Goal: Information Seeking & Learning: Understand process/instructions

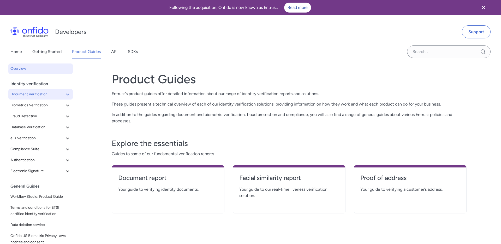
click at [45, 96] on span "Document Verification" at bounding box center [37, 94] width 54 height 6
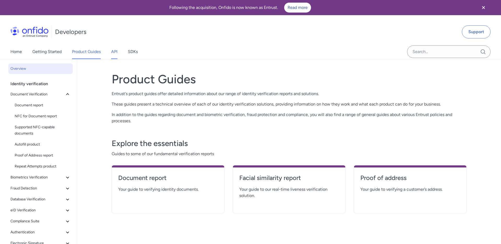
click at [113, 52] on link "API" at bounding box center [114, 51] width 6 height 15
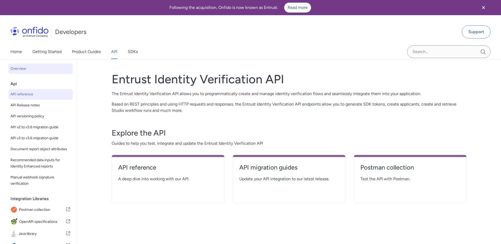
click at [34, 93] on span "API reference" at bounding box center [40, 94] width 60 height 6
select select "http"
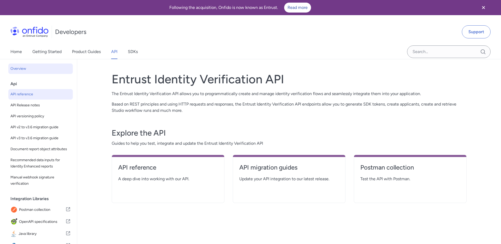
select select "http"
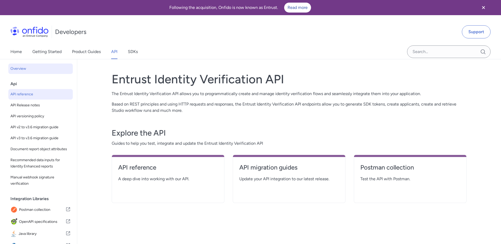
select select "http"
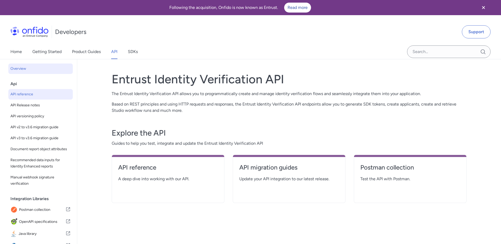
select select "http"
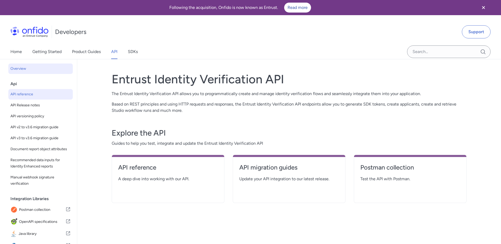
select select "http"
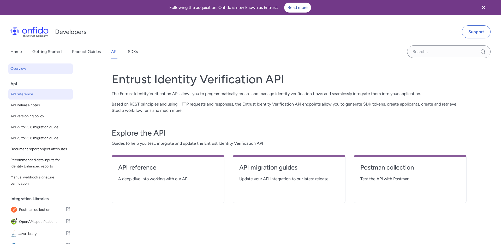
select select "http"
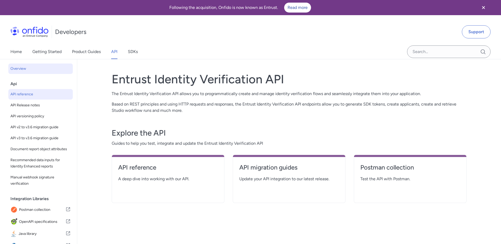
select select "http"
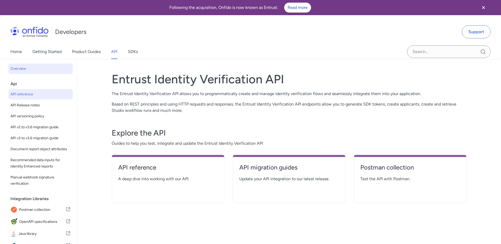
select select "http"
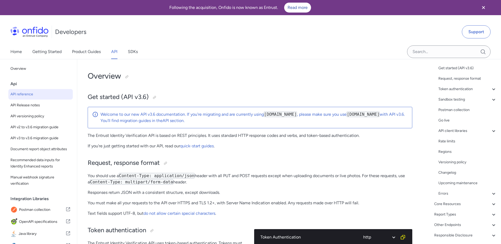
scroll to position [11, 0]
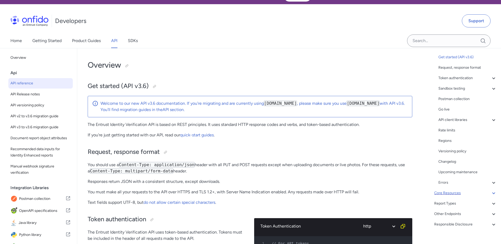
click at [472, 191] on div "Core Resources" at bounding box center [465, 193] width 63 height 6
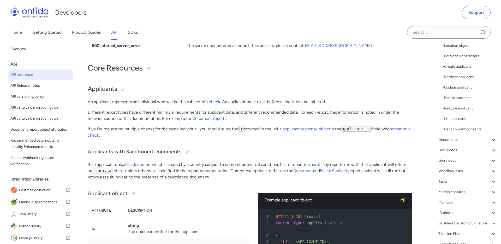
scroll to position [130, 0]
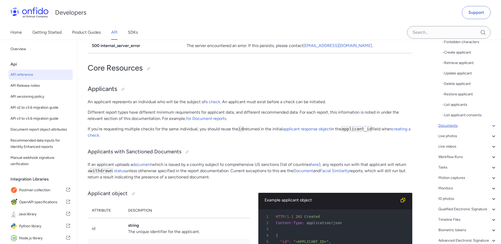
click at [461, 125] on div "Documents" at bounding box center [467, 125] width 58 height 6
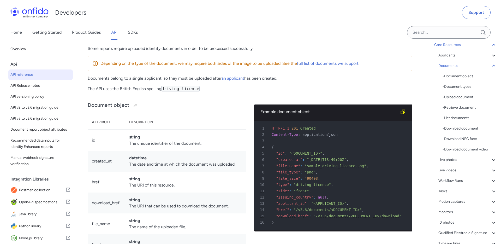
scroll to position [44, 0]
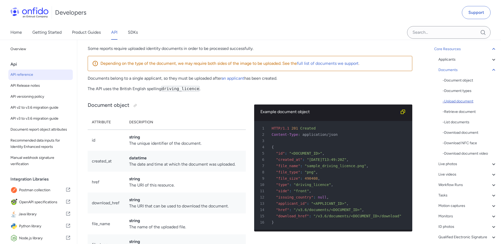
click at [461, 100] on div "- Upload document" at bounding box center [469, 101] width 54 height 6
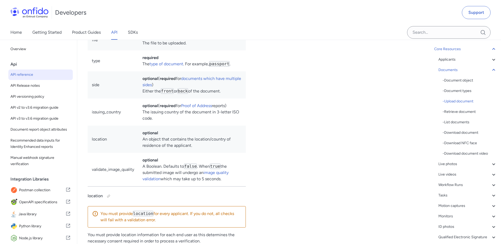
scroll to position [8766, 0]
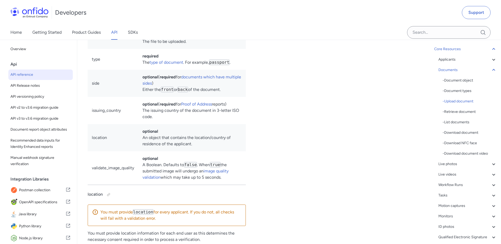
click at [106, 124] on td "issuing_country" at bounding box center [113, 110] width 51 height 27
click at [153, 124] on td "optional ( required for Proof of Address reports) The issuing country of the do…" at bounding box center [191, 110] width 107 height 27
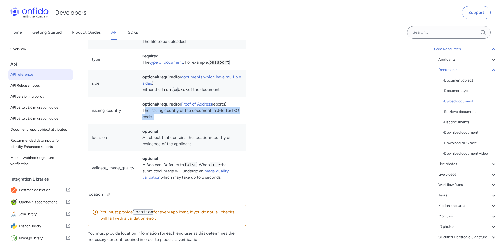
click at [152, 124] on td "optional ( required for Proof of Address reports) The issuing country of the do…" at bounding box center [191, 110] width 107 height 27
click at [147, 124] on td "optional ( required for Proof of Address reports) The issuing country of the do…" at bounding box center [191, 110] width 107 height 27
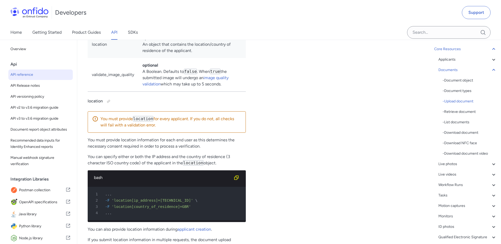
scroll to position [8862, 0]
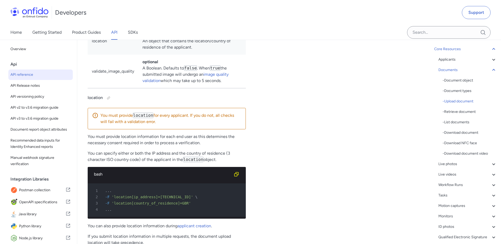
click at [160, 163] on p "You can specify either or both the IP address and the country of residence (3 c…" at bounding box center [167, 156] width 158 height 13
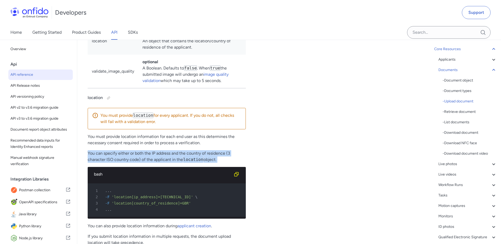
click at [152, 163] on p "You can specify either or both the IP address and the country of residence (3 c…" at bounding box center [167, 156] width 158 height 13
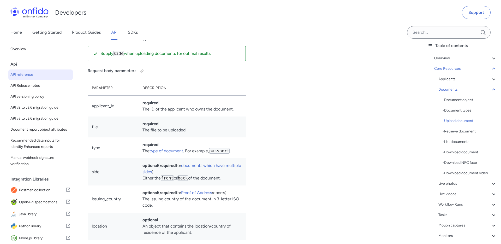
scroll to position [8678, 0]
click at [452, 79] on div "Applicants" at bounding box center [467, 79] width 58 height 6
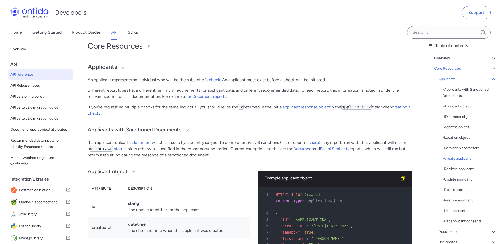
click at [466, 159] on div "- Create applicant" at bounding box center [469, 158] width 54 height 6
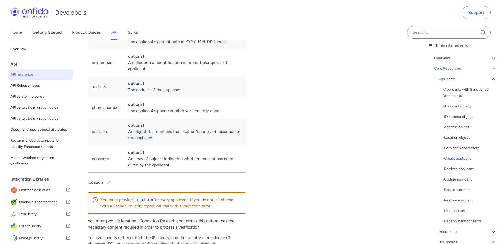
scroll to position [6593, 0]
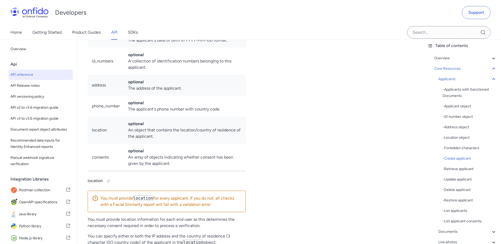
click at [149, 143] on td "optional An object that contains the location/country of residence of the appli…" at bounding box center [185, 129] width 122 height 27
click at [143, 143] on td "optional An object that contains the location/country of residence of the appli…" at bounding box center [185, 129] width 122 height 27
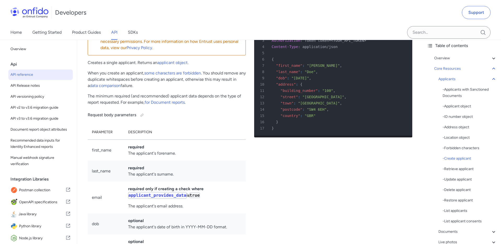
scroll to position [6395, 0]
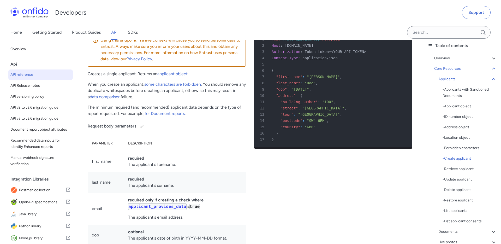
click at [128, 117] on p "The minimum required (and recommended) applicant data depends on the type of re…" at bounding box center [167, 110] width 158 height 13
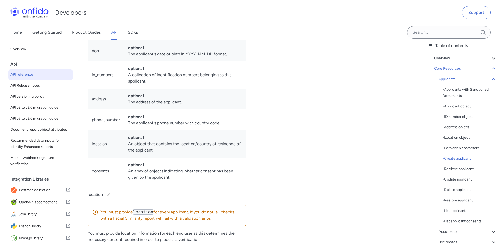
scroll to position [6580, 0]
click at [144, 156] on td "optional An object that contains the location/country of residence of the appli…" at bounding box center [185, 142] width 122 height 27
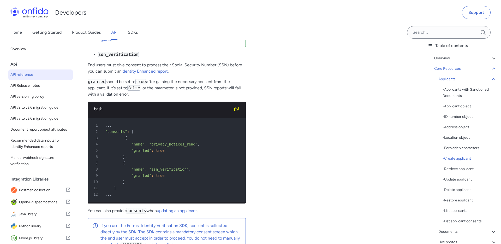
scroll to position [7067, 0]
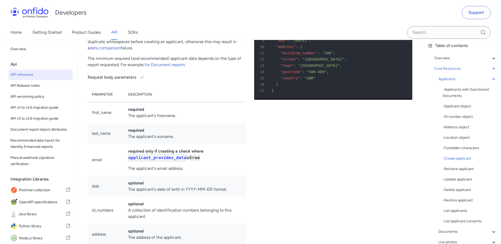
scroll to position [6432, 0]
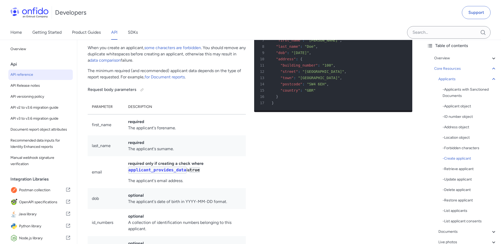
click at [162, 135] on td "required The applicant's forename." at bounding box center [185, 124] width 122 height 21
click at [143, 135] on td "required The applicant's forename." at bounding box center [185, 124] width 122 height 21
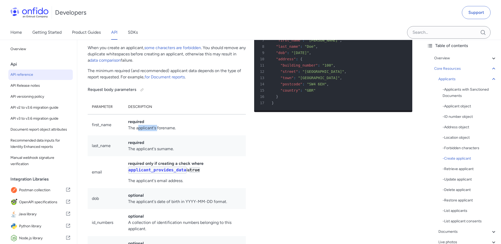
click at [143, 135] on td "required The applicant's forename." at bounding box center [185, 124] width 122 height 21
click at [158, 135] on td "required The applicant's forename." at bounding box center [185, 124] width 122 height 21
click at [167, 135] on td "required The applicant's forename." at bounding box center [185, 124] width 122 height 21
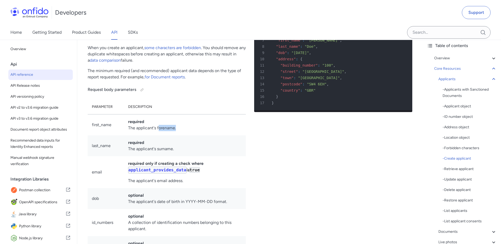
click at [167, 135] on td "required The applicant's forename." at bounding box center [185, 124] width 122 height 21
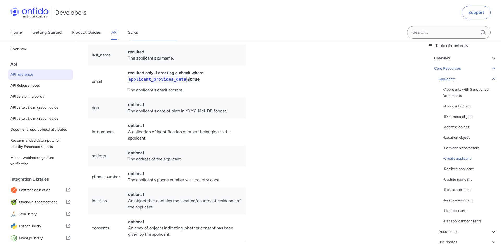
scroll to position [6523, 0]
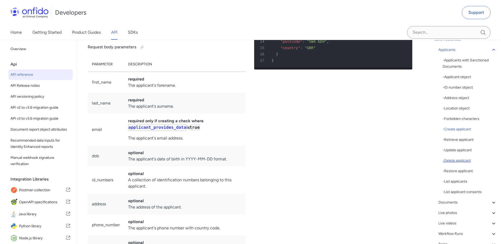
scroll to position [64, 0]
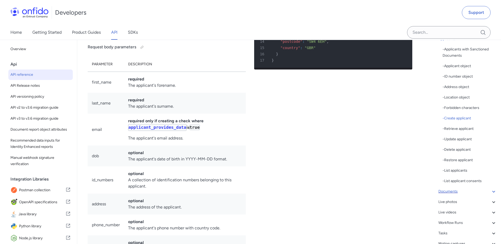
click at [459, 191] on div "Documents" at bounding box center [467, 191] width 58 height 6
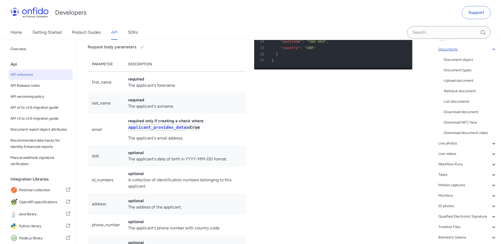
scroll to position [8072, 0]
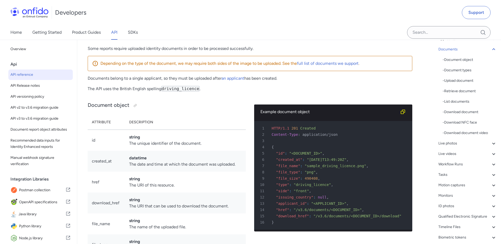
click at [457, 84] on div "- Document object - Document types - Upload document - Retrieve document - List…" at bounding box center [469, 96] width 54 height 79
click at [462, 77] on div "- Document object - Document types - Upload document - Retrieve document - List…" at bounding box center [469, 96] width 54 height 79
click at [462, 80] on div "- Upload document" at bounding box center [469, 80] width 54 height 6
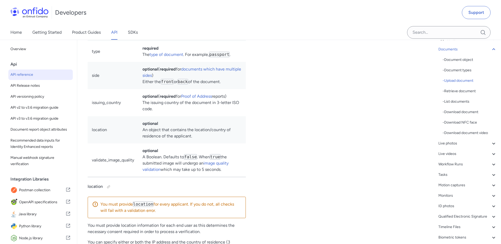
scroll to position [8775, 0]
click at [158, 142] on td "optional An object that contains the location/country of residence of the appli…" at bounding box center [191, 128] width 107 height 27
click at [169, 142] on td "optional An object that contains the location/country of residence of the appli…" at bounding box center [191, 128] width 107 height 27
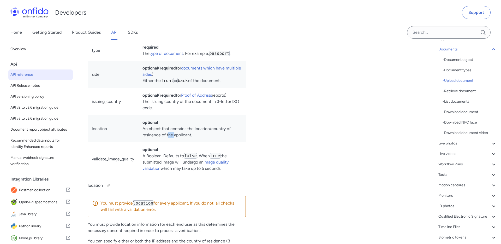
click at [169, 142] on td "optional An object that contains the location/country of residence of the appli…" at bounding box center [191, 128] width 107 height 27
click at [164, 142] on td "optional An object that contains the location/country of residence of the appli…" at bounding box center [191, 128] width 107 height 27
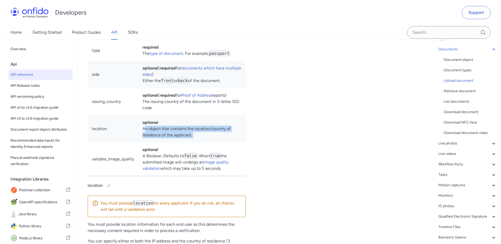
click at [182, 142] on td "optional An object that contains the location/country of residence of the appli…" at bounding box center [191, 128] width 107 height 27
click at [170, 142] on td "optional An object that contains the location/country of residence of the appli…" at bounding box center [191, 128] width 107 height 27
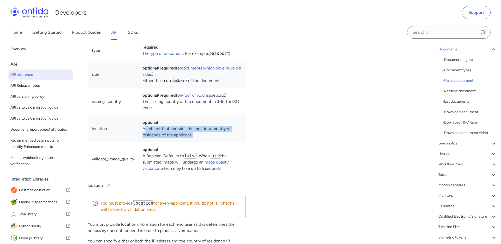
click at [170, 142] on td "optional An object that contains the location/country of residence of the appli…" at bounding box center [191, 128] width 107 height 27
click at [176, 142] on td "optional An object that contains the location/country of residence of the appli…" at bounding box center [191, 128] width 107 height 27
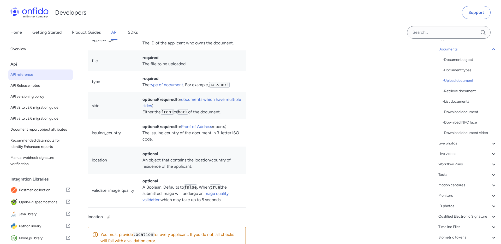
scroll to position [8731, 0]
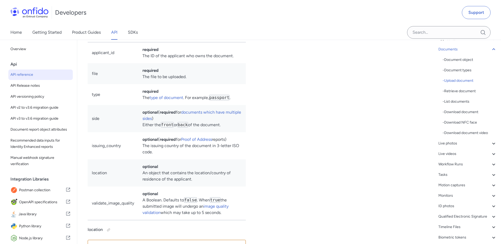
click at [170, 186] on td "optional An object that contains the location/country of residence of the appli…" at bounding box center [191, 172] width 107 height 27
click at [162, 186] on td "optional An object that contains the location/country of residence of the appli…" at bounding box center [191, 172] width 107 height 27
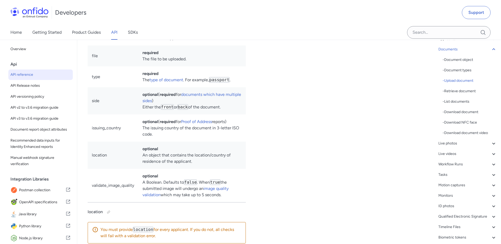
scroll to position [8750, 0]
click at [176, 167] on td "optional An object that contains the location/country of residence of the appli…" at bounding box center [191, 153] width 107 height 27
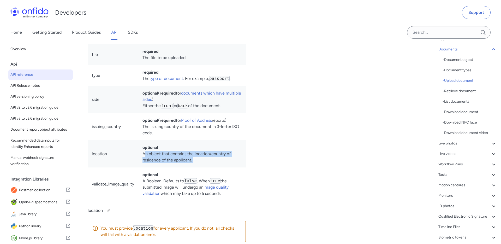
click at [176, 167] on td "optional An object that contains the location/country of residence of the appli…" at bounding box center [191, 153] width 107 height 27
click at [160, 167] on td "optional An object that contains the location/country of residence of the appli…" at bounding box center [191, 153] width 107 height 27
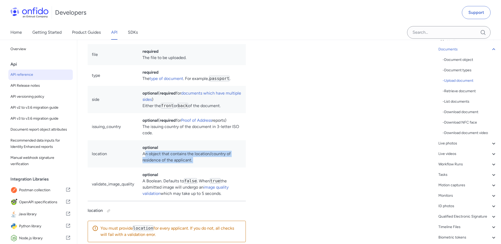
click at [177, 167] on td "optional An object that contains the location/country of residence of the appli…" at bounding box center [191, 153] width 107 height 27
click at [150, 167] on td "optional An object that contains the location/country of residence of the appli…" at bounding box center [191, 153] width 107 height 27
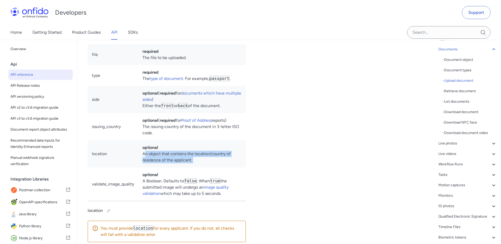
click at [150, 167] on td "optional An object that contains the location/country of residence of the appli…" at bounding box center [191, 153] width 107 height 27
click at [146, 167] on td "optional An object that contains the location/country of residence of the appli…" at bounding box center [191, 153] width 107 height 27
